Goal: Find specific page/section: Find specific page/section

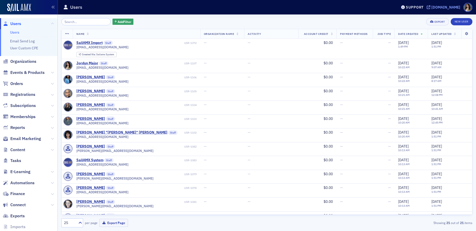
click at [431, 5] on div "[DOMAIN_NAME]" at bounding box center [445, 7] width 29 height 5
click at [24, 93] on span "Registrations" at bounding box center [22, 95] width 25 height 6
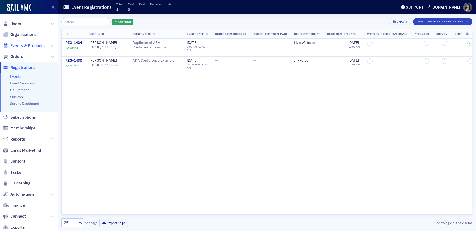
click at [42, 43] on span "Events & Products" at bounding box center [27, 46] width 34 height 6
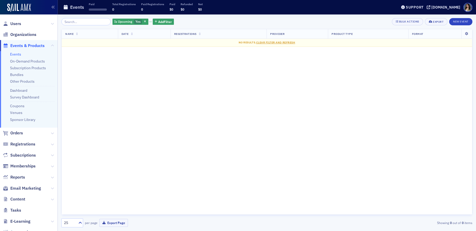
click at [13, 53] on link "Events" at bounding box center [15, 54] width 11 height 5
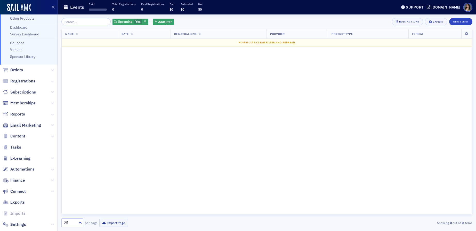
scroll to position [73, 0]
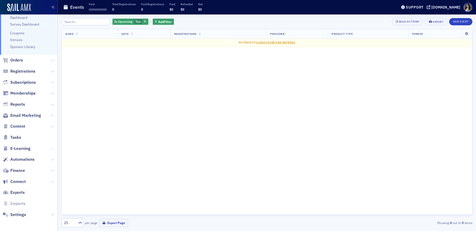
click at [51, 148] on icon at bounding box center [52, 148] width 3 height 3
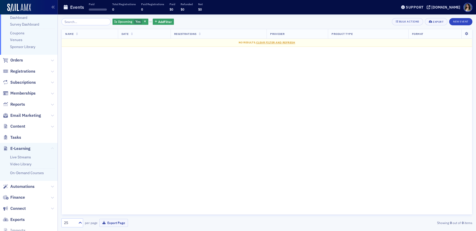
click at [51, 148] on icon at bounding box center [52, 148] width 3 height 3
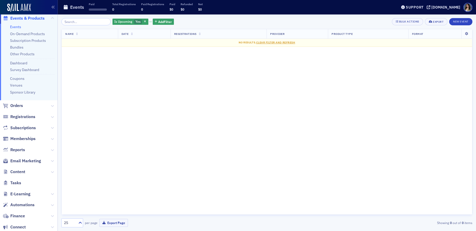
scroll to position [0, 0]
